Goal: Find specific page/section: Find specific page/section

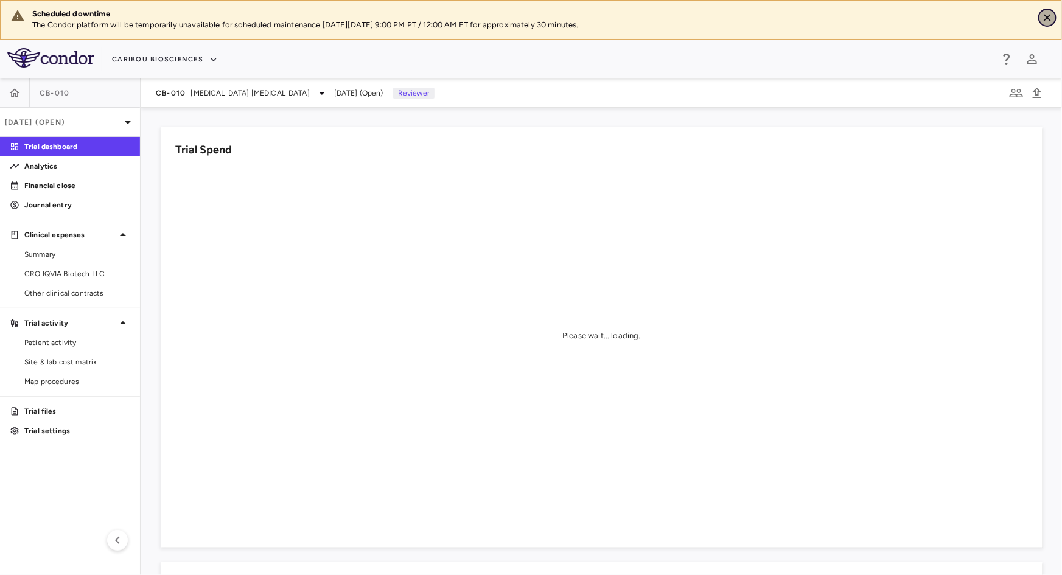
click at [1048, 18] on icon "Close" at bounding box center [1048, 18] width 12 height 12
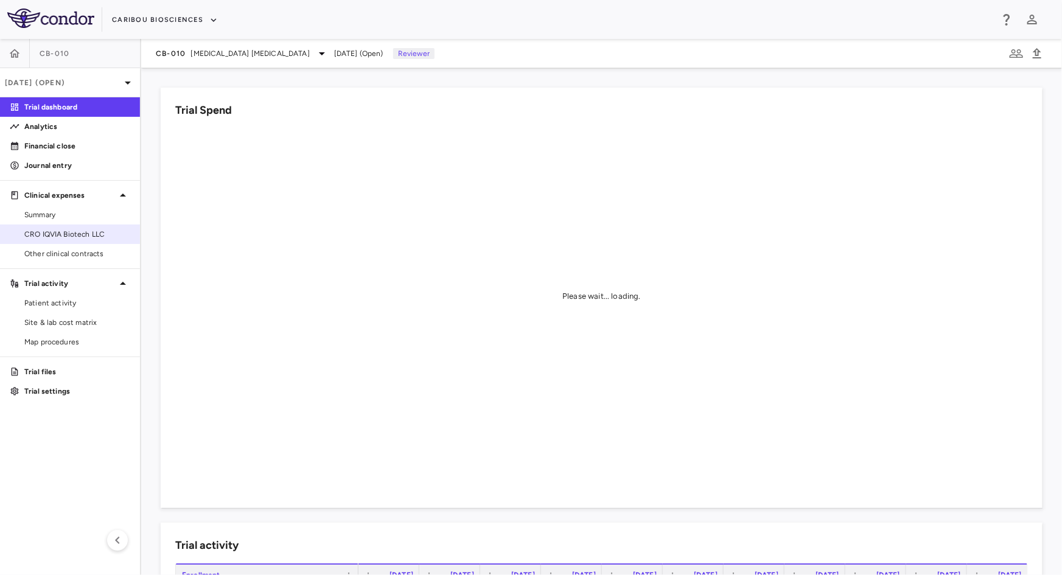
click at [58, 232] on span "CRO IQVIA Biotech LLC" at bounding box center [77, 234] width 106 height 11
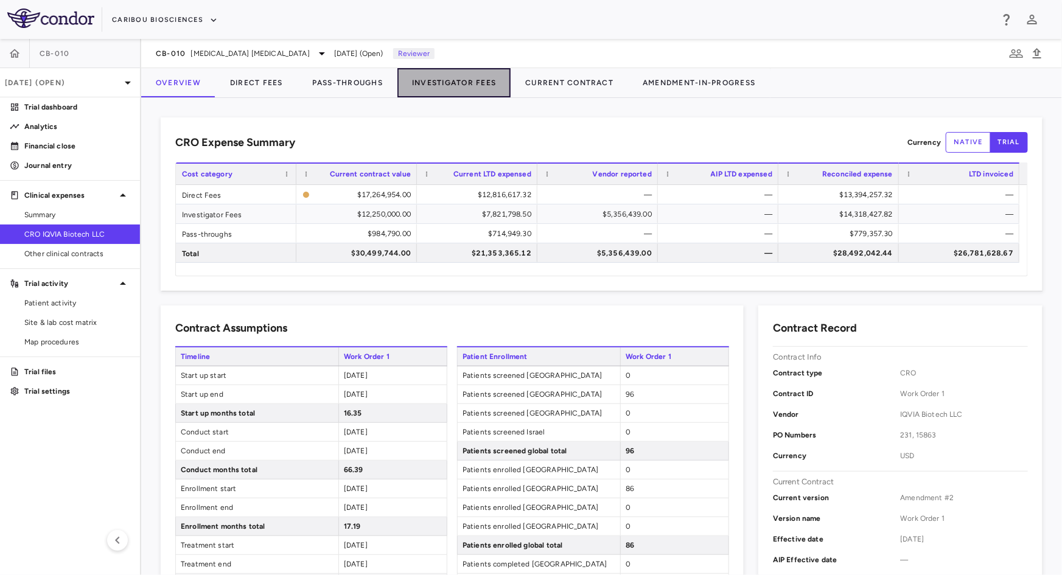
click at [465, 86] on button "Investigator Fees" at bounding box center [454, 82] width 113 height 29
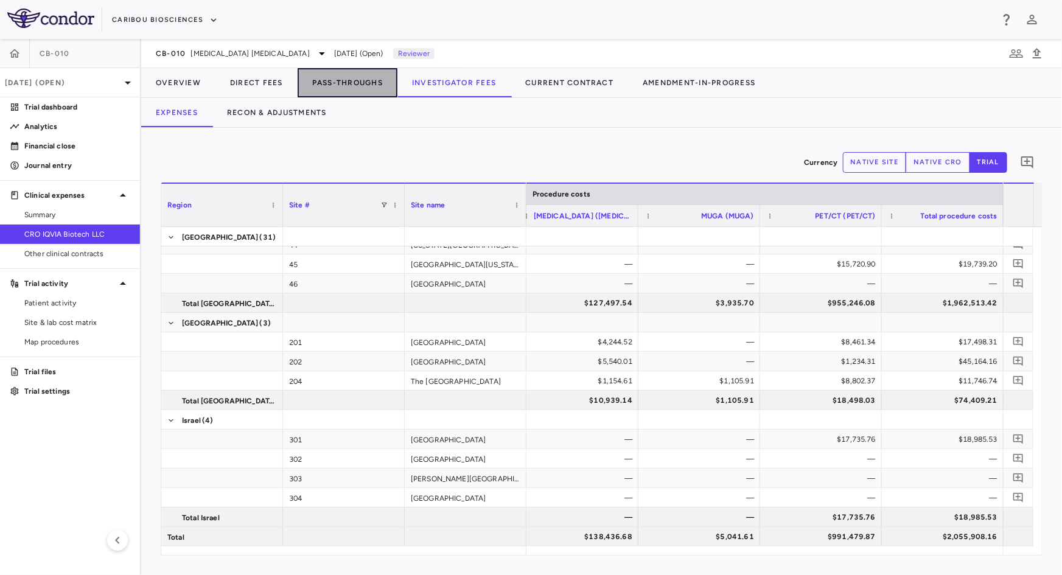
click at [306, 93] on button "Pass-Throughs" at bounding box center [348, 82] width 100 height 29
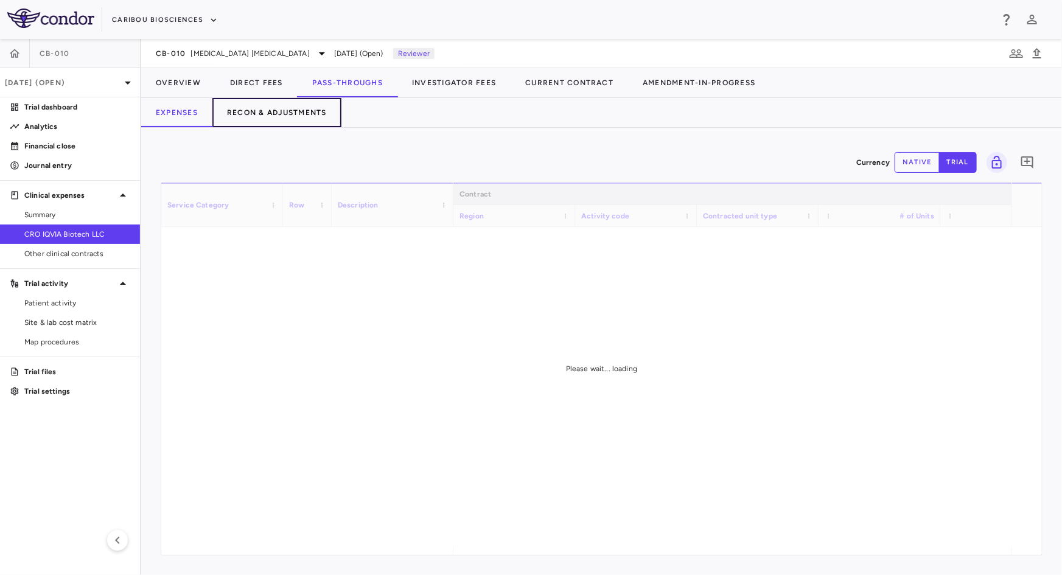
click at [298, 115] on button "Recon & Adjustments" at bounding box center [276, 112] width 129 height 29
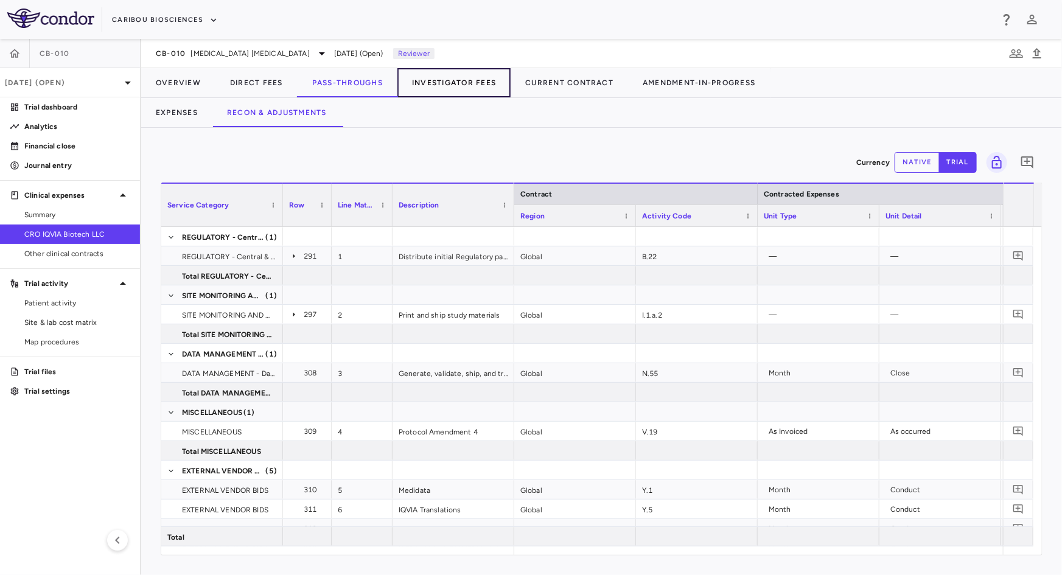
click at [461, 86] on button "Investigator Fees" at bounding box center [454, 82] width 113 height 29
